Goal: Information Seeking & Learning: Find specific fact

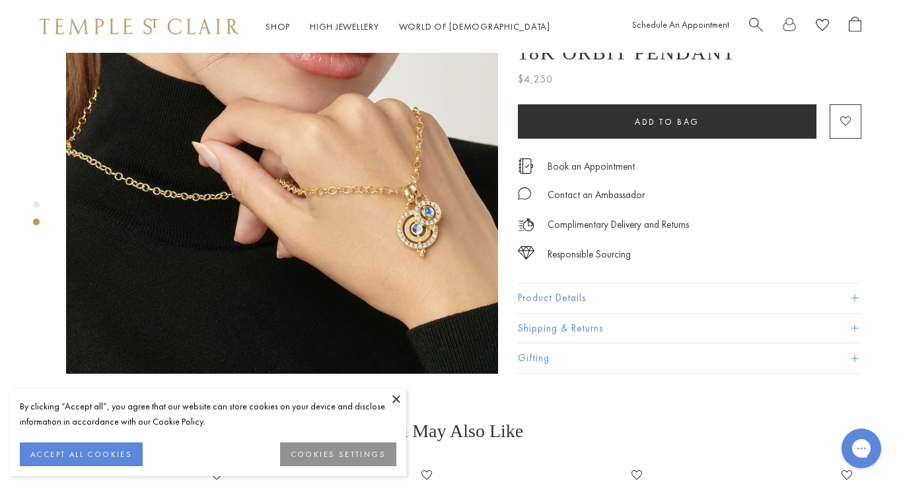
scroll to position [546, 0]
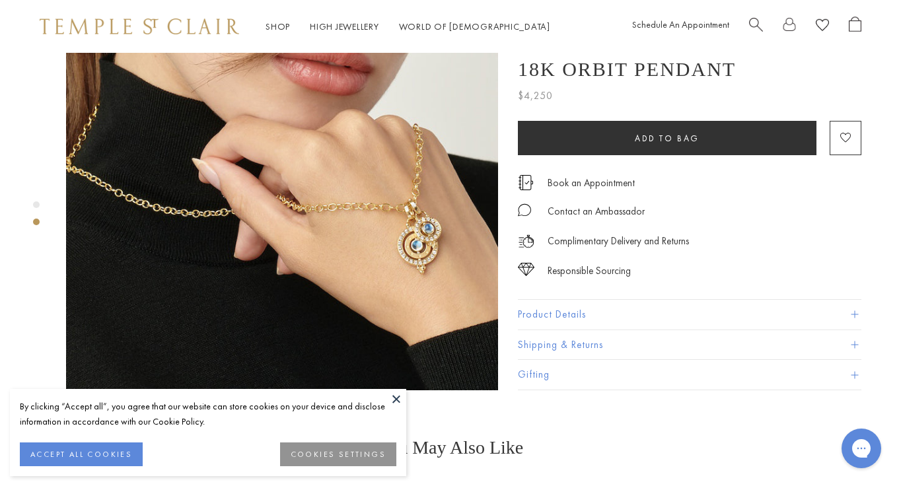
click at [412, 209] on img at bounding box center [282, 174] width 432 height 431
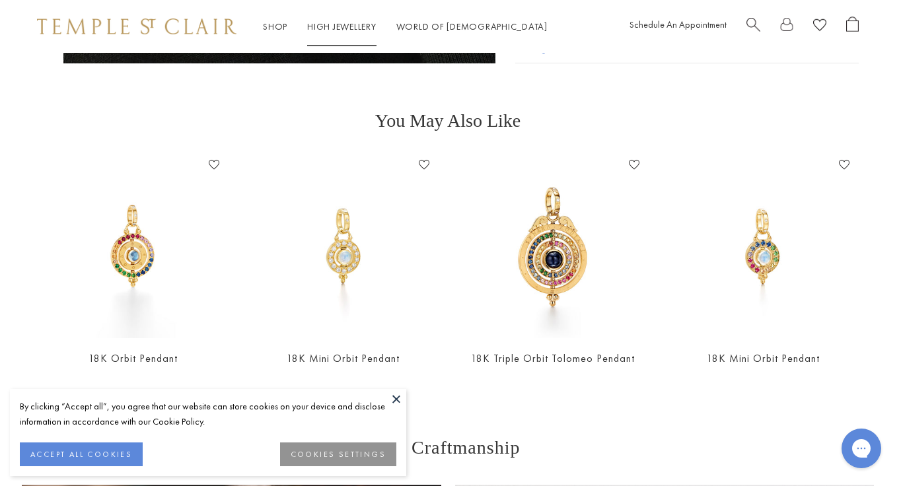
scroll to position [872, 3]
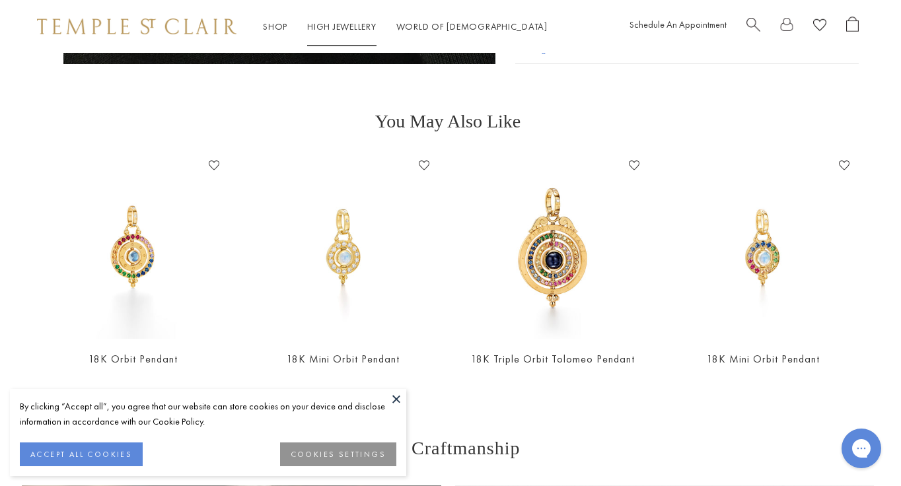
click at [326, 24] on link "High Jewellery High Jewellery" at bounding box center [341, 26] width 69 height 12
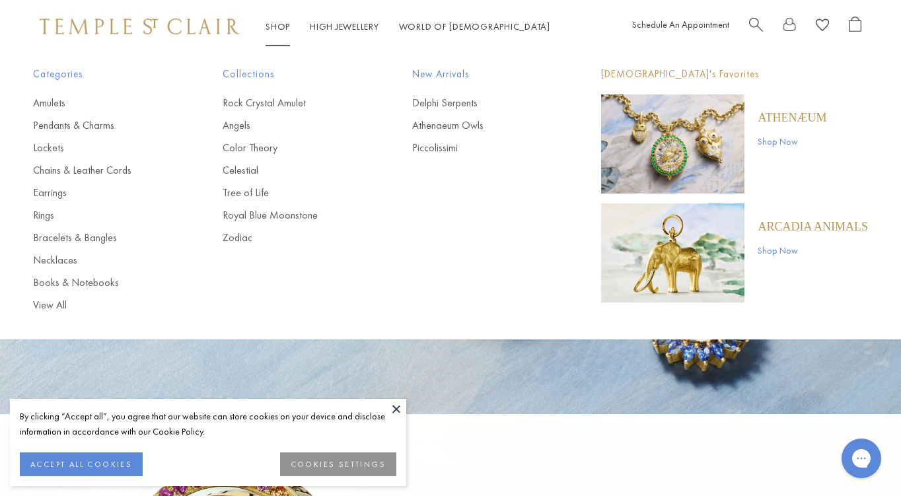
click at [276, 27] on link "Shop Shop" at bounding box center [278, 26] width 24 height 12
click at [263, 170] on link "Celestial" at bounding box center [291, 170] width 137 height 15
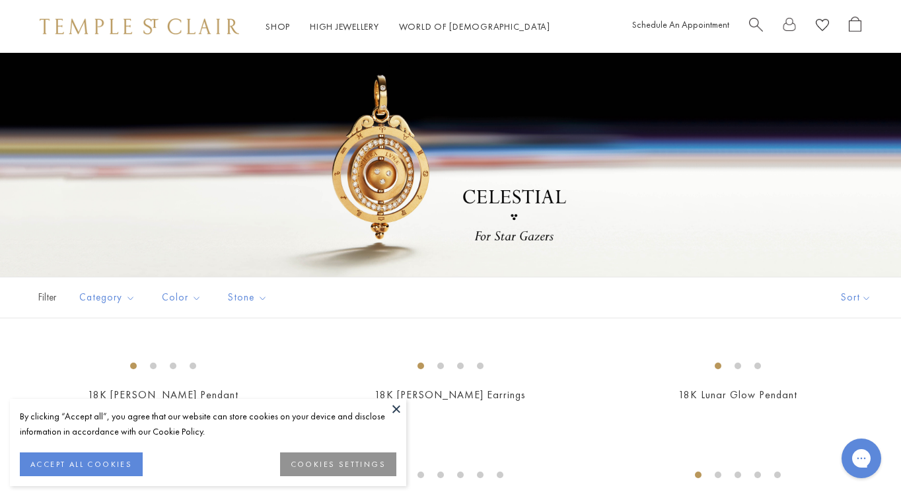
scroll to position [42, 0]
click at [401, 198] on div at bounding box center [450, 168] width 901 height 264
click at [400, 198] on div at bounding box center [450, 168] width 901 height 264
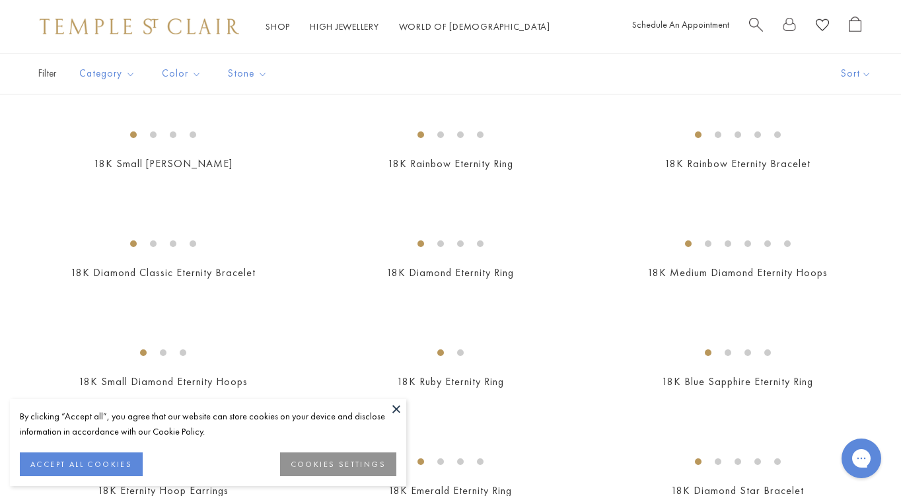
scroll to position [1356, 0]
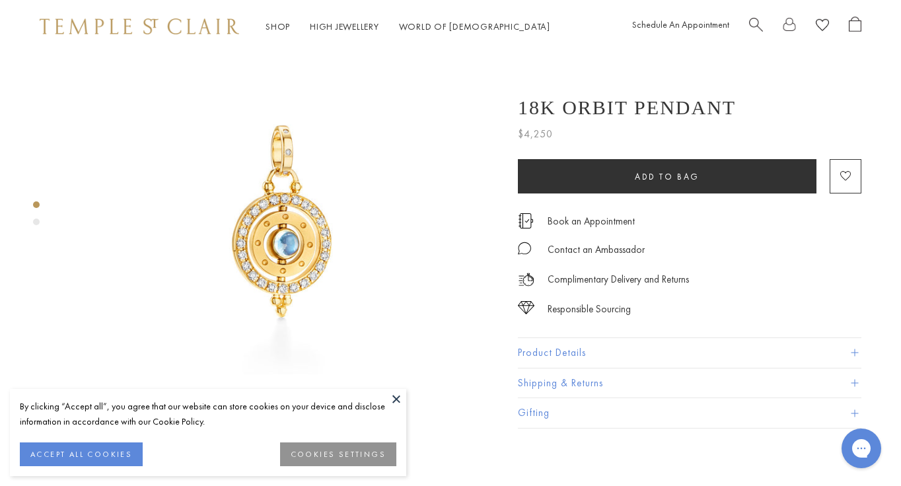
scroll to position [49, 0]
click at [579, 352] on button "Product Details" at bounding box center [690, 353] width 344 height 30
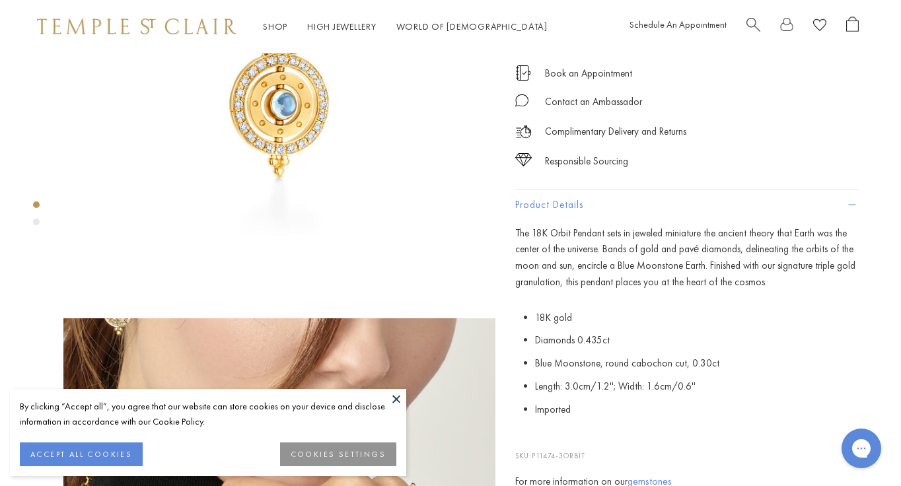
scroll to position [171, 3]
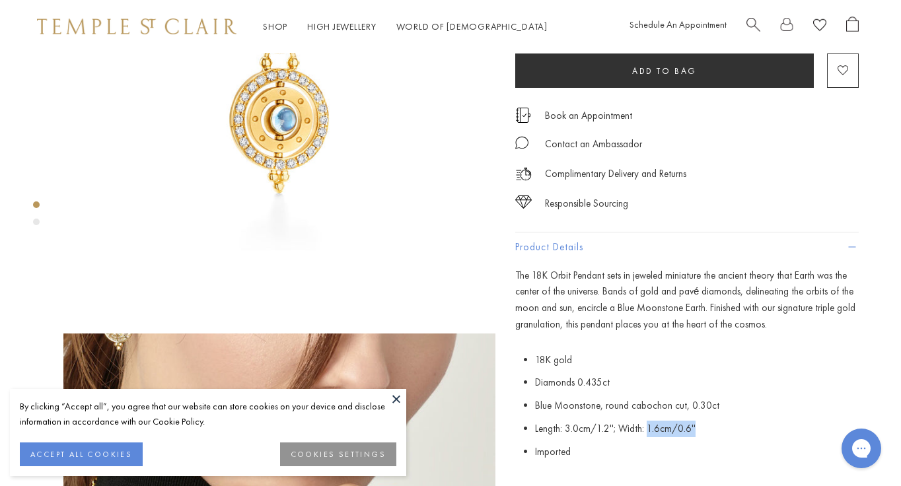
drag, startPoint x: 645, startPoint y: 430, endPoint x: 705, endPoint y: 428, distance: 59.5
click at [705, 428] on li "Length: 3.0cm/1.2''; Width: 1.6cm/0.6''" at bounding box center [697, 428] width 324 height 23
copy span "1.6cm/0.6''"
